Goal: Transaction & Acquisition: Purchase product/service

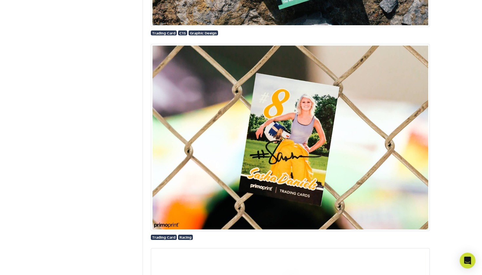
scroll to position [1091, 0]
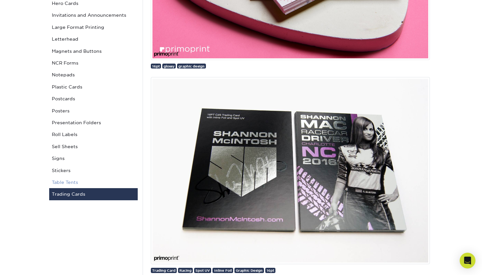
scroll to position [247, 0]
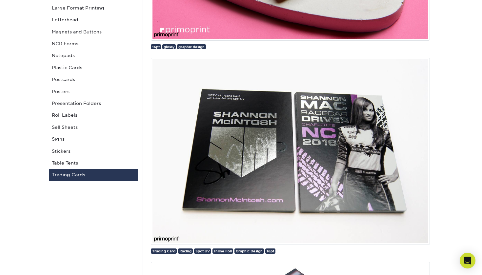
click at [75, 169] on link "Trading Cards" at bounding box center [93, 175] width 89 height 12
click at [76, 171] on link "Trading Cards" at bounding box center [93, 175] width 89 height 12
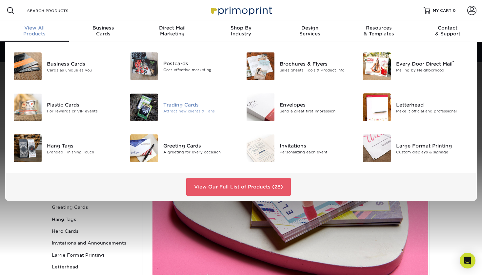
click at [151, 106] on img at bounding box center [144, 108] width 28 height 28
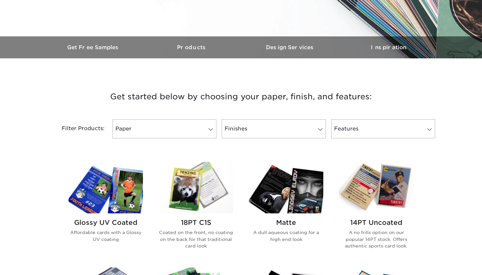
scroll to position [184, 0]
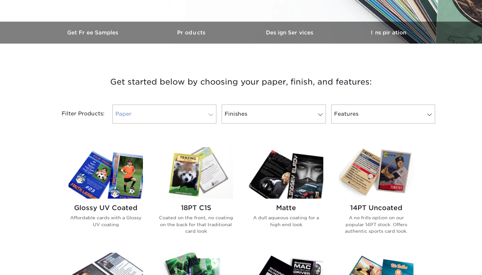
click at [168, 114] on link "Paper" at bounding box center [165, 114] width 104 height 19
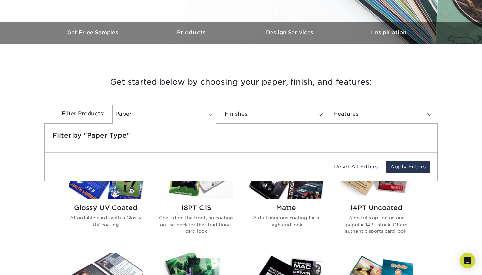
click at [229, 92] on h3 "Get started below by choosing your paper, finish, and features:" at bounding box center [241, 82] width 384 height 30
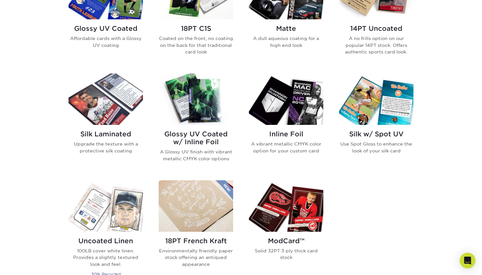
scroll to position [365, 0]
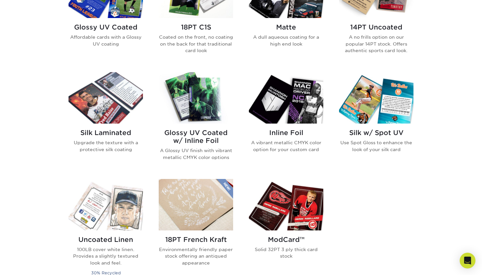
click at [196, 128] on div "Glossy UV Coated w/ Inline Foil A Glossy UV finish with vibrant metallic CMYK c…" at bounding box center [196, 148] width 74 height 48
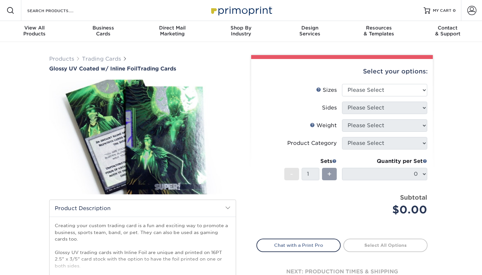
scroll to position [7, 0]
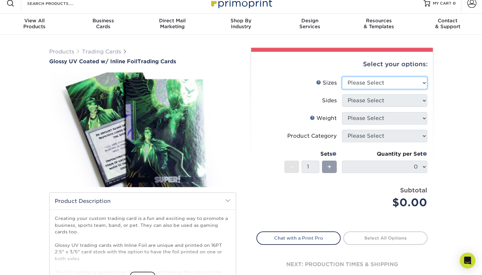
select select "2.50x3.50"
